Goal: Find specific page/section: Find specific page/section

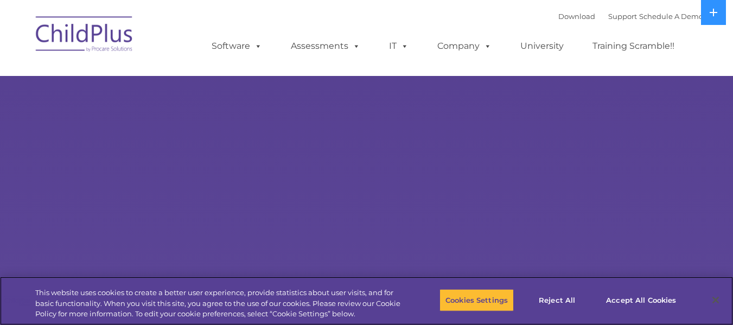
select select "MEDIUM"
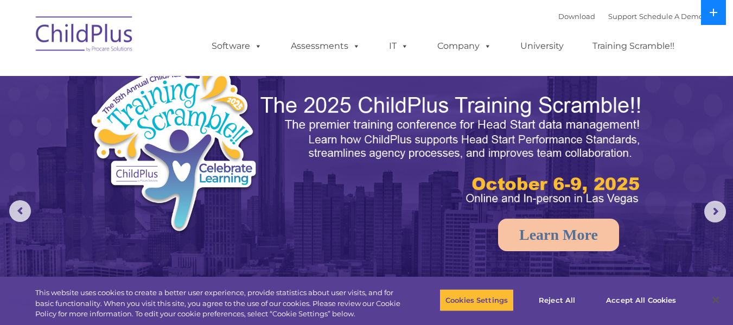
click at [717, 13] on icon at bounding box center [714, 13] width 8 height 8
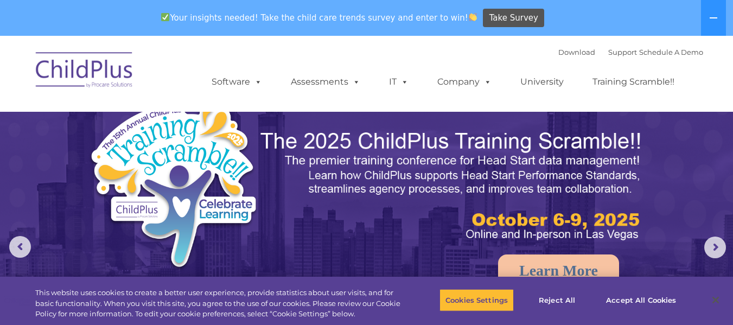
click at [403, 45] on div "Download Support | Schedule A Demo  MENU MENU Software ChildPlus: The original…" at bounding box center [447, 74] width 514 height 60
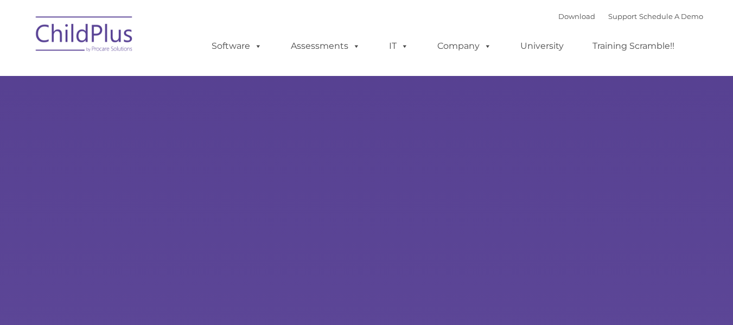
type input ""
select select "MEDIUM"
